Goal: Task Accomplishment & Management: Use online tool/utility

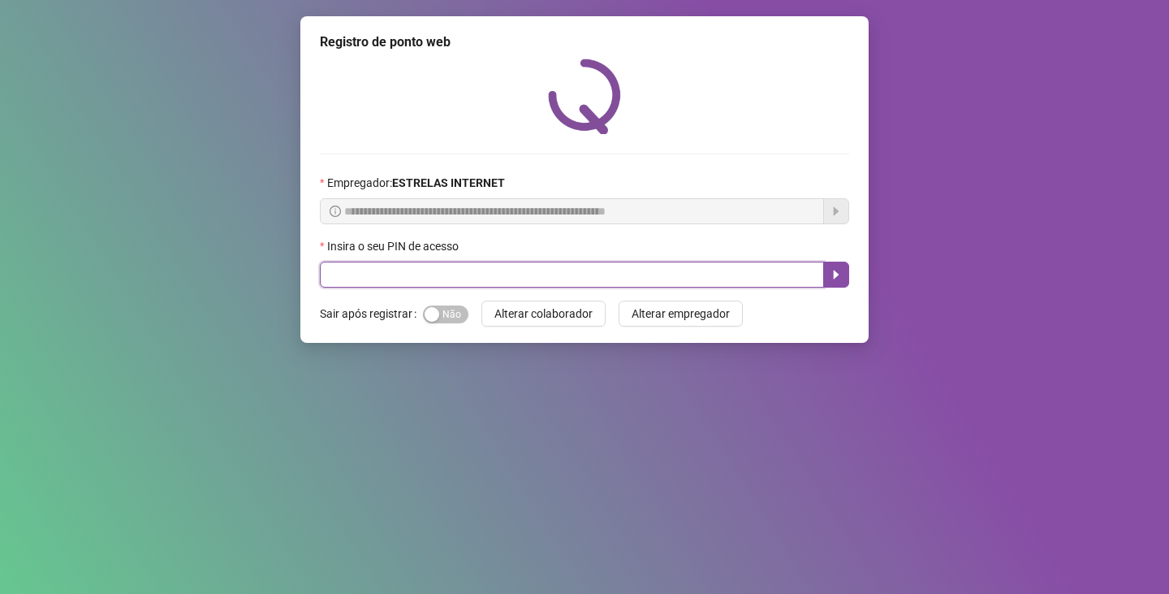
drag, startPoint x: 363, startPoint y: 224, endPoint x: 361, endPoint y: 207, distance: 17.1
click at [358, 261] on input "text" at bounding box center [572, 274] width 504 height 26
type input "*****"
click at [836, 279] on icon "caret-right" at bounding box center [836, 274] width 13 height 13
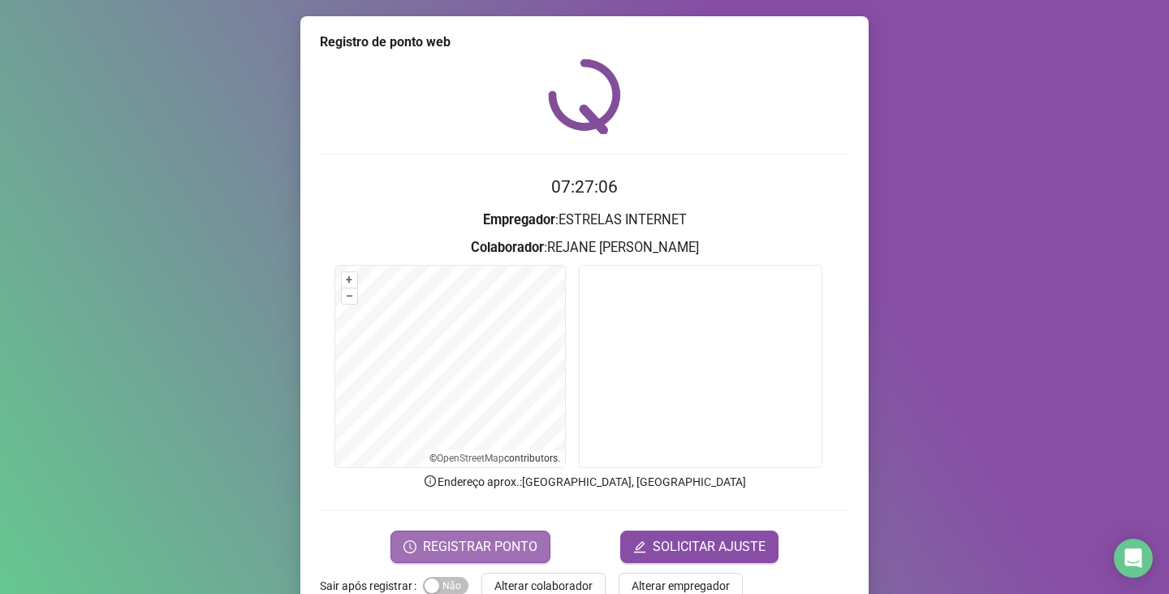
click at [503, 541] on span "REGISTRAR PONTO" at bounding box center [480, 546] width 115 height 19
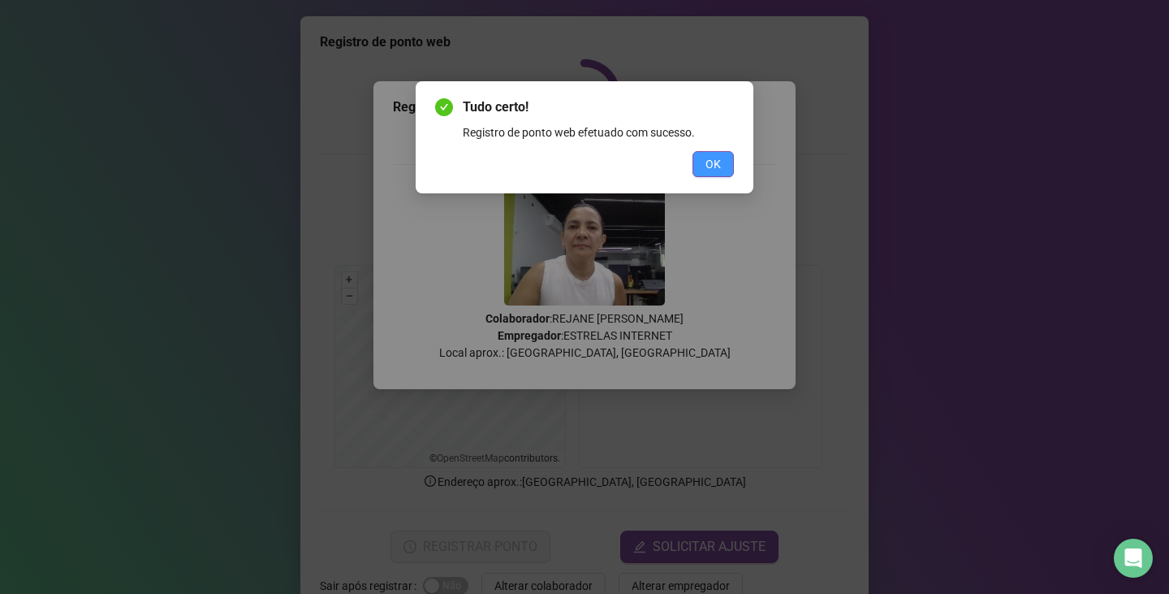
click at [725, 164] on button "OK" at bounding box center [713, 164] width 41 height 26
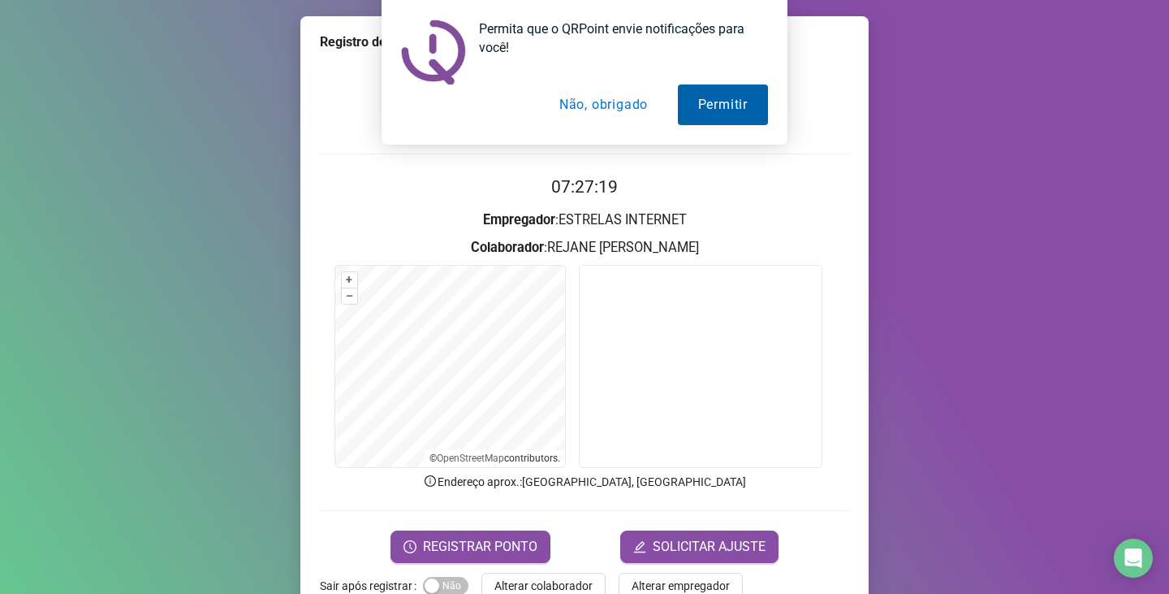
click at [704, 116] on button "Permitir" at bounding box center [723, 104] width 90 height 41
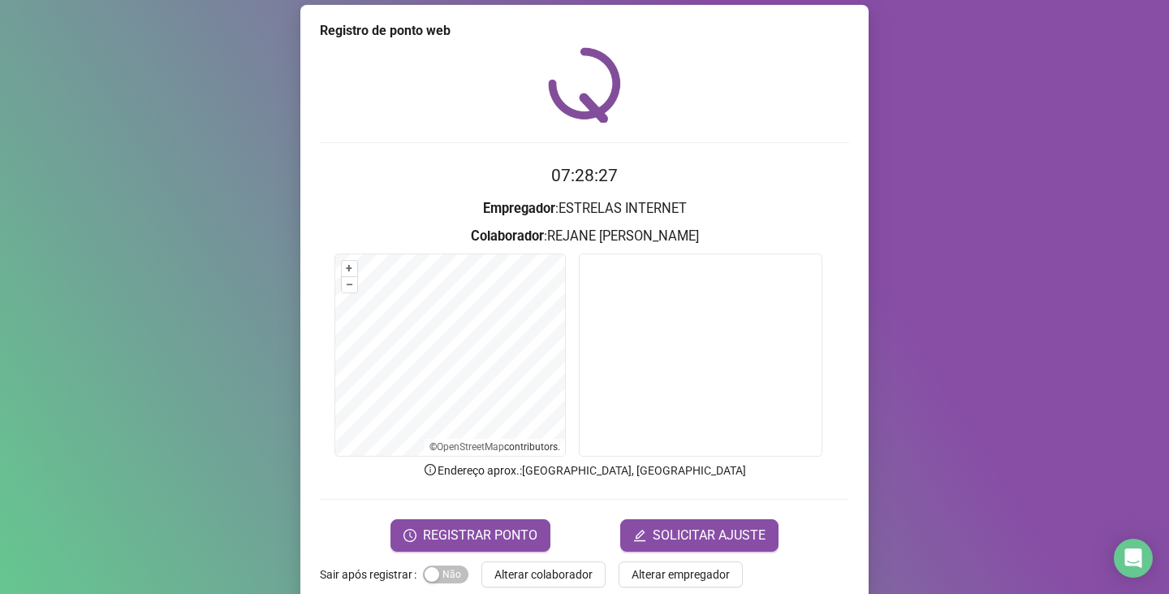
click at [320, 308] on form "+ – ⇧ › © OpenStreetMap contributors." at bounding box center [584, 357] width 529 height 208
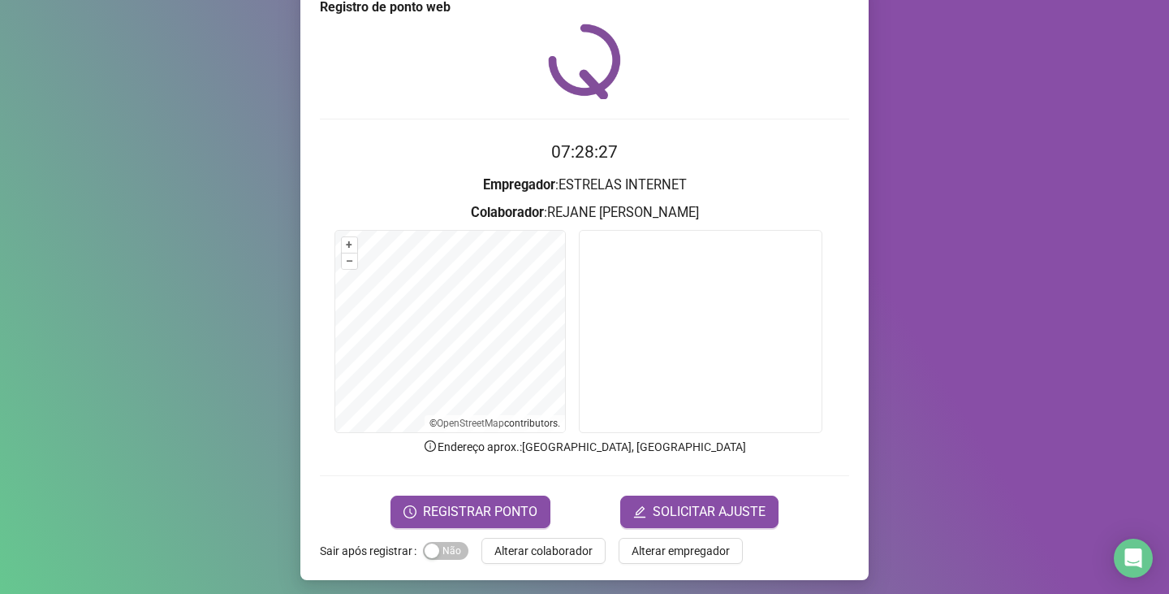
scroll to position [41, 0]
